Goal: Transaction & Acquisition: Purchase product/service

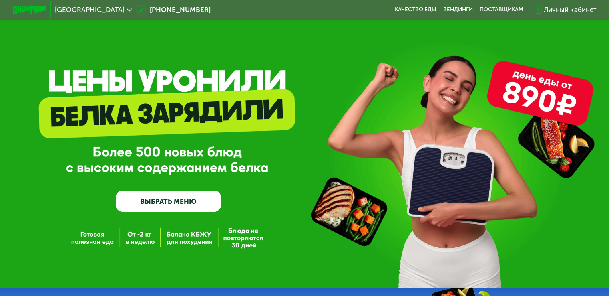
click at [188, 207] on link "ВЫБРАТЬ МЕНЮ" at bounding box center [168, 200] width 105 height 21
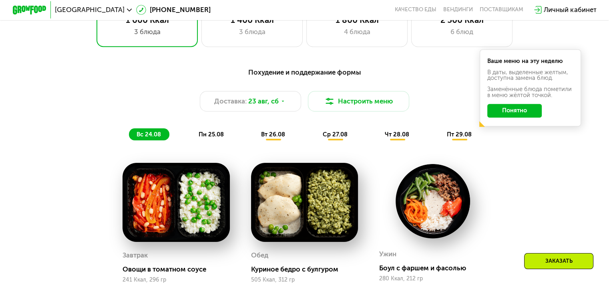
scroll to position [441, 0]
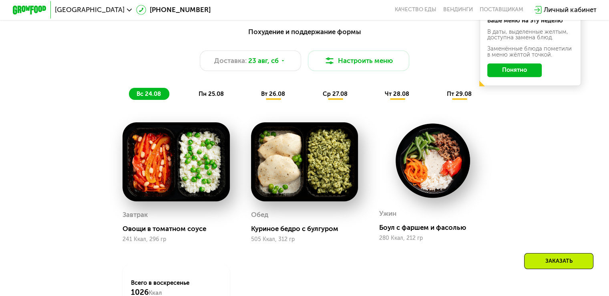
click at [542, 81] on div "Ваше меню на эту неделю В даты, выделенные желтым, доступна замена блюд. Заменё…" at bounding box center [531, 47] width 102 height 77
click at [532, 77] on button "Понятно" at bounding box center [514, 70] width 54 height 14
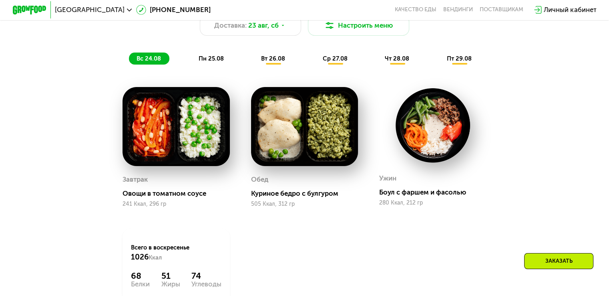
scroll to position [561, 0]
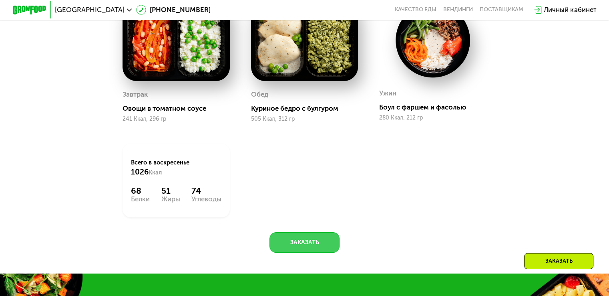
click at [308, 244] on button "Заказать" at bounding box center [305, 242] width 70 height 20
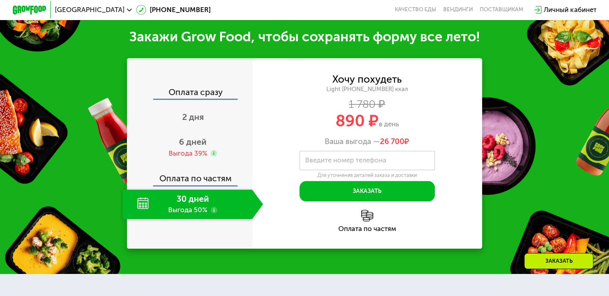
scroll to position [841, 0]
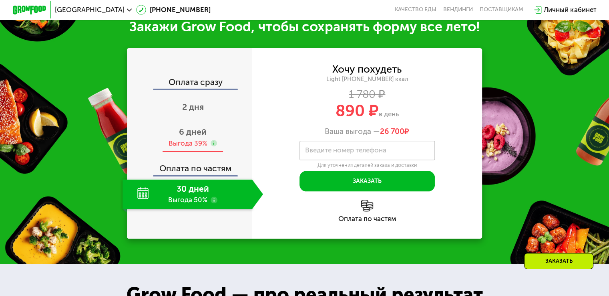
click at [194, 137] on span "6 дней" at bounding box center [193, 132] width 28 height 10
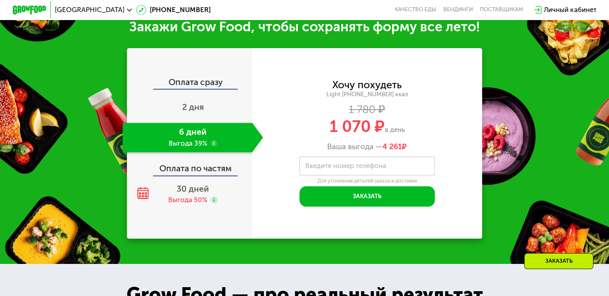
click at [369, 168] on label "Введите номер телефона" at bounding box center [345, 165] width 81 height 5
click at [369, 175] on input "Введите номер телефона" at bounding box center [367, 165] width 135 height 19
click at [209, 89] on div "Оплата сразу" at bounding box center [190, 83] width 125 height 11
click at [207, 112] on div "2 дня" at bounding box center [193, 108] width 141 height 30
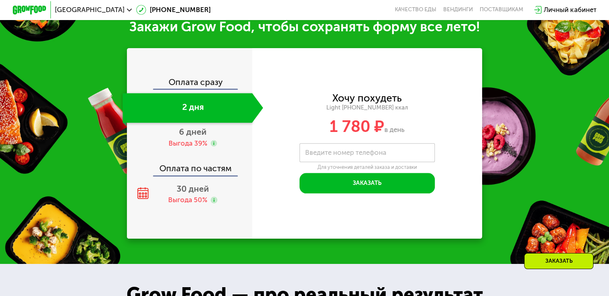
scroll to position [801, 0]
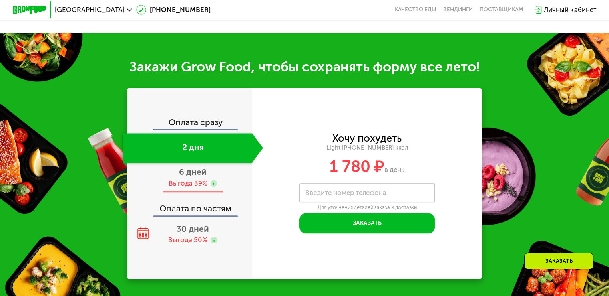
click at [202, 188] on div "Выгода 39%" at bounding box center [187, 183] width 39 height 9
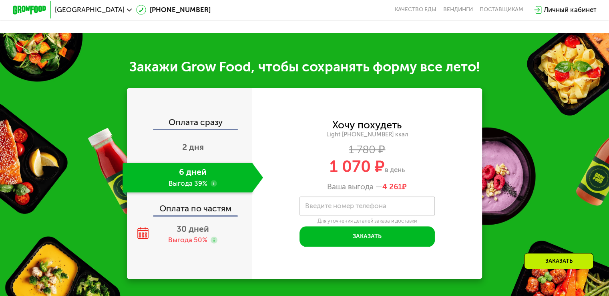
click at [199, 215] on div "Оплата по частям" at bounding box center [190, 205] width 125 height 20
click at [194, 234] on span "30 дней" at bounding box center [193, 229] width 32 height 10
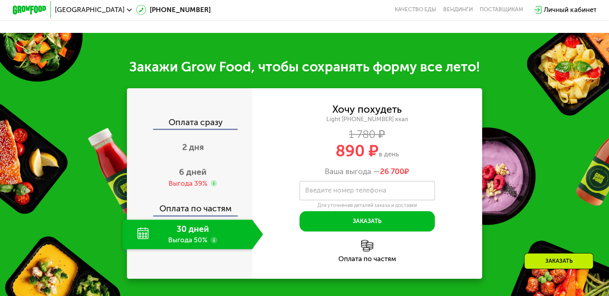
click at [200, 225] on div "Оплата сразу 2 дня 6 дней Выгода 39% Оплата по частям 30 дней Выгода 50%" at bounding box center [189, 183] width 125 height 131
click at [202, 215] on div "Оплата по частям" at bounding box center [190, 205] width 125 height 20
click at [199, 177] on span "6 дней" at bounding box center [193, 172] width 28 height 10
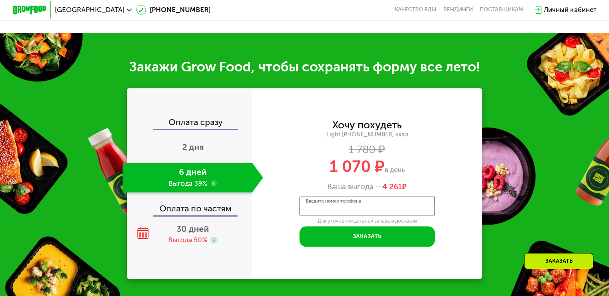
click at [359, 216] on input "Введите номер телефона" at bounding box center [367, 205] width 135 height 19
type input "**********"
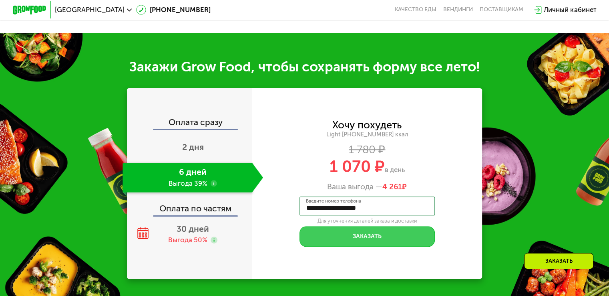
click at [351, 238] on button "Заказать" at bounding box center [367, 236] width 135 height 20
